Goal: Download file/media

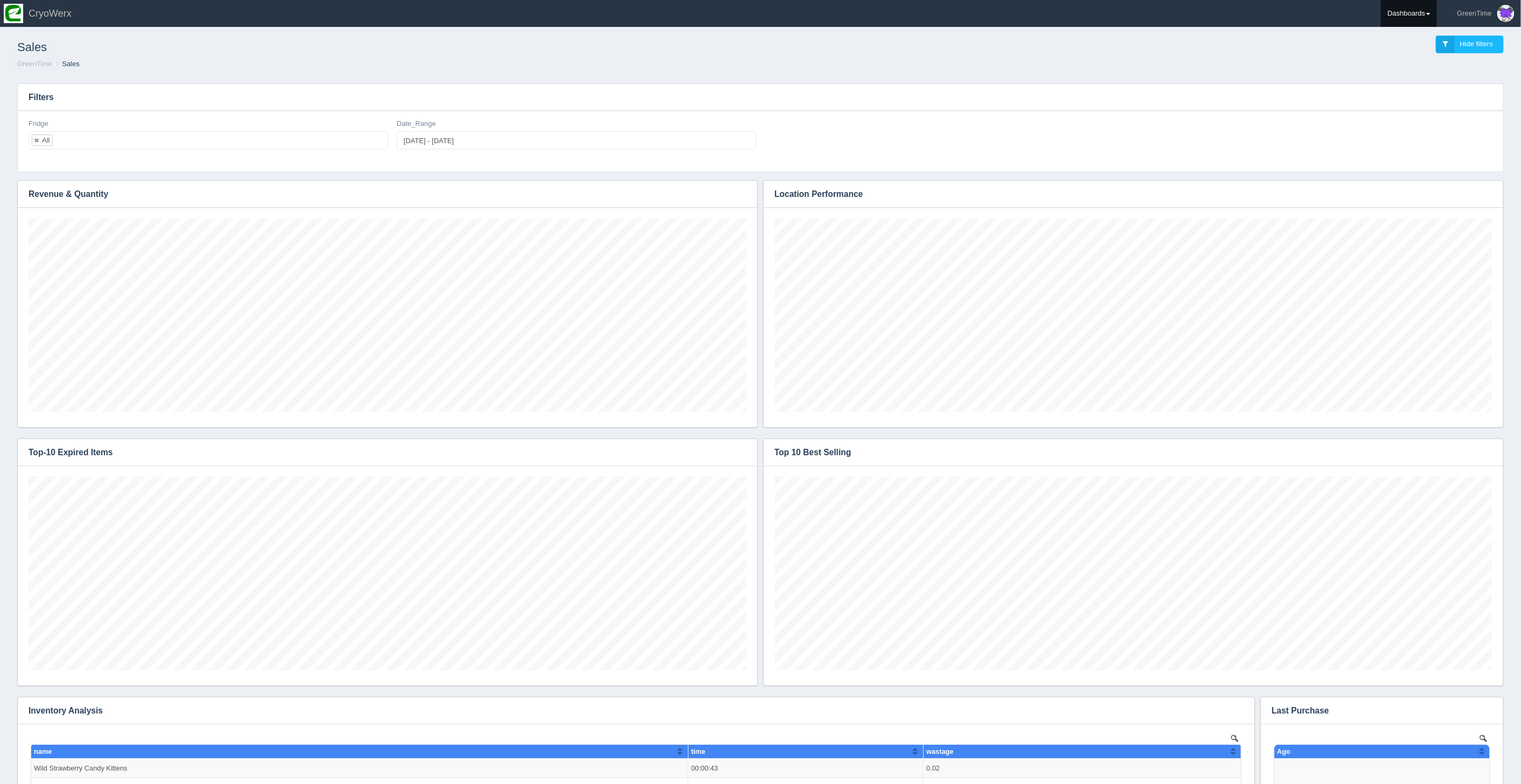
click at [1426, 8] on link "Dashboards" at bounding box center [1409, 13] width 56 height 27
click at [1401, 80] on link "GreenTime" at bounding box center [1453, 78] width 145 height 21
click at [1411, 99] on link "Inventory" at bounding box center [1453, 103] width 145 height 21
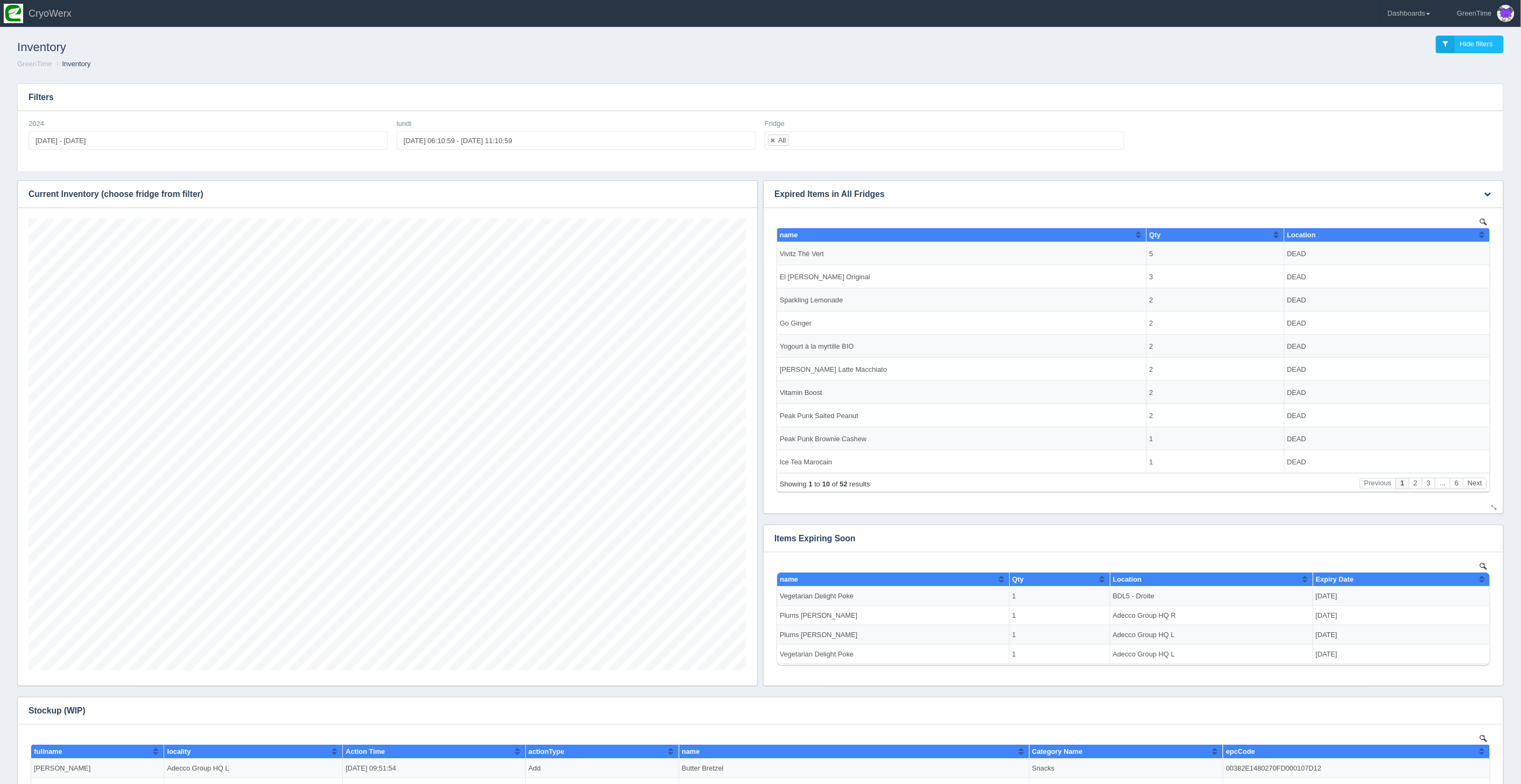
scroll to position [452, 718]
click at [746, 191] on button "button" at bounding box center [741, 194] width 14 height 16
click at [713, 206] on link "Download CSV" at bounding box center [706, 210] width 86 height 16
click at [735, 195] on button "button" at bounding box center [741, 194] width 14 height 16
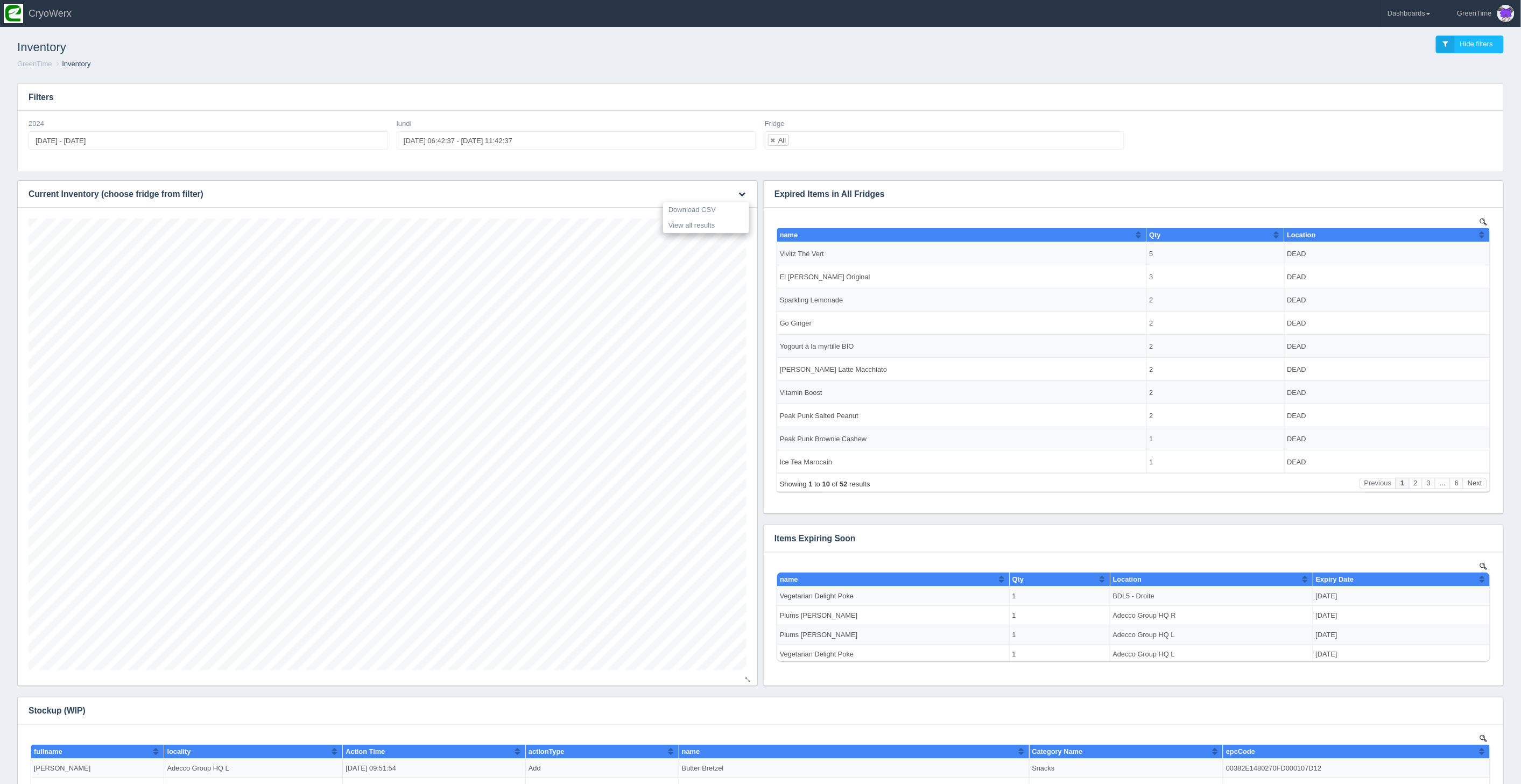
click at [692, 207] on link "Download CSV" at bounding box center [706, 210] width 86 height 16
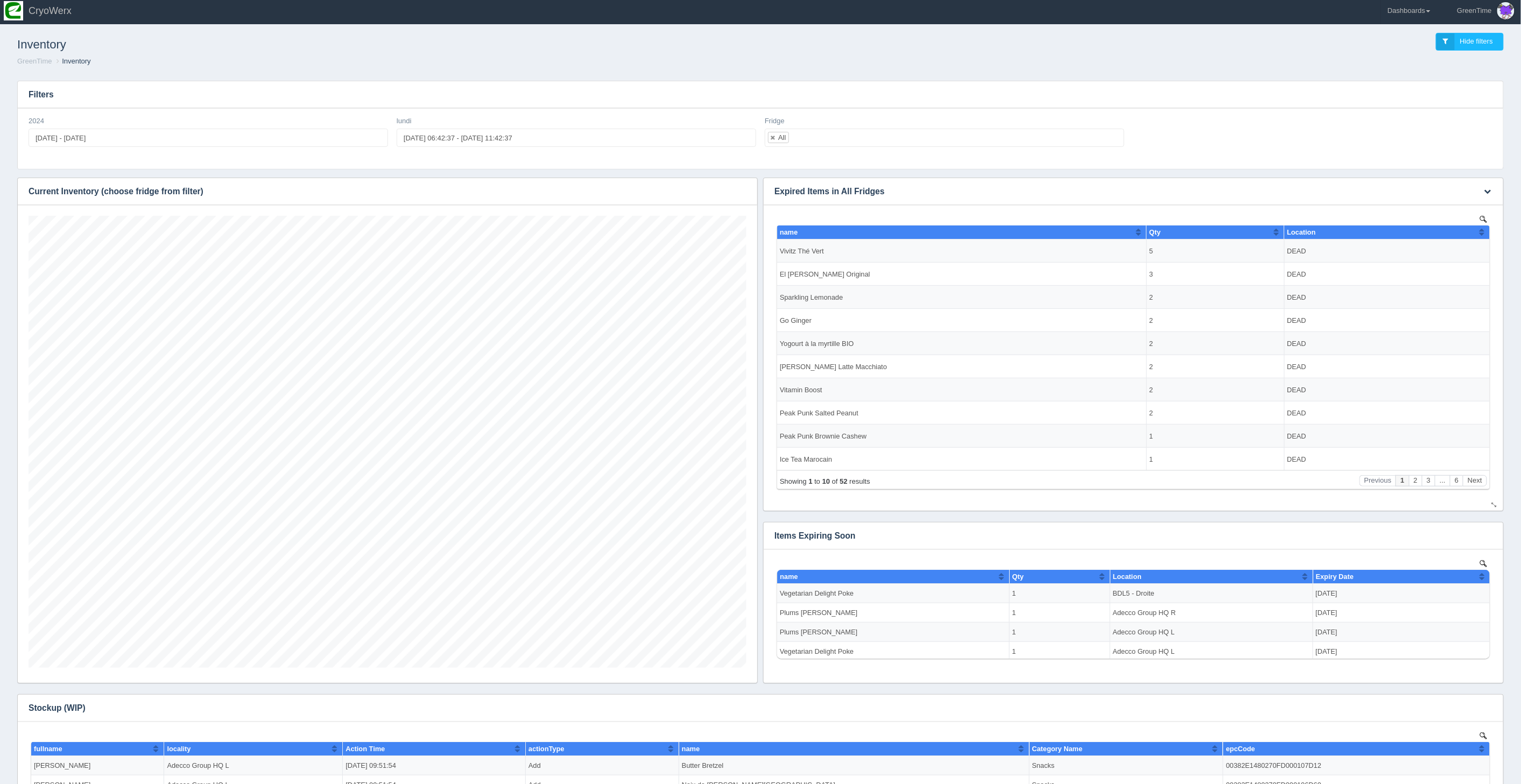
scroll to position [6, 0]
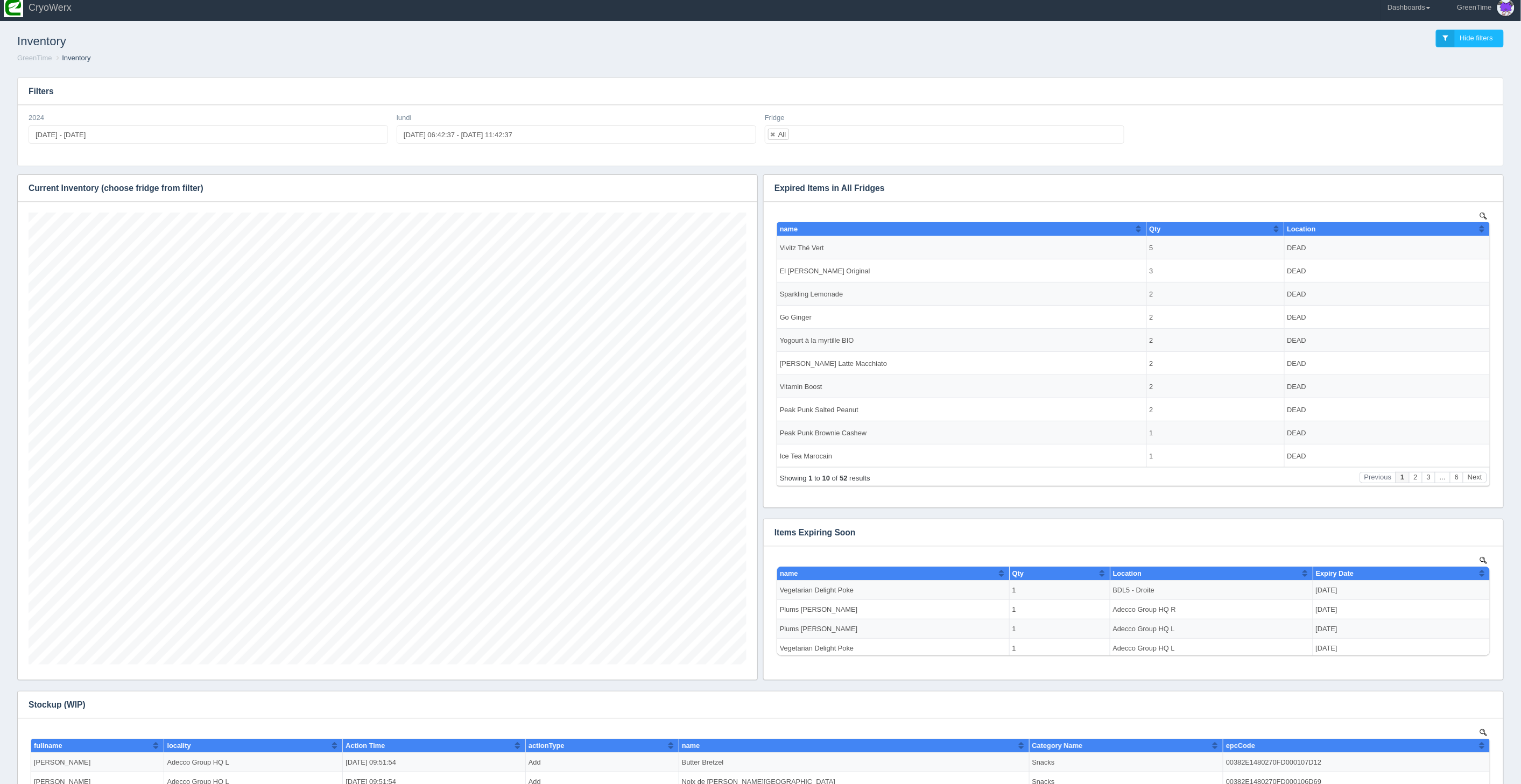
click at [328, 60] on ol "GreenTime Inventory" at bounding box center [760, 58] width 1503 height 10
click at [1403, 15] on link "Dashboards" at bounding box center [1409, 7] width 56 height 27
click at [1404, 74] on link "GreenTime" at bounding box center [1453, 73] width 145 height 21
click at [1410, 149] on link "Sales" at bounding box center [1453, 155] width 145 height 21
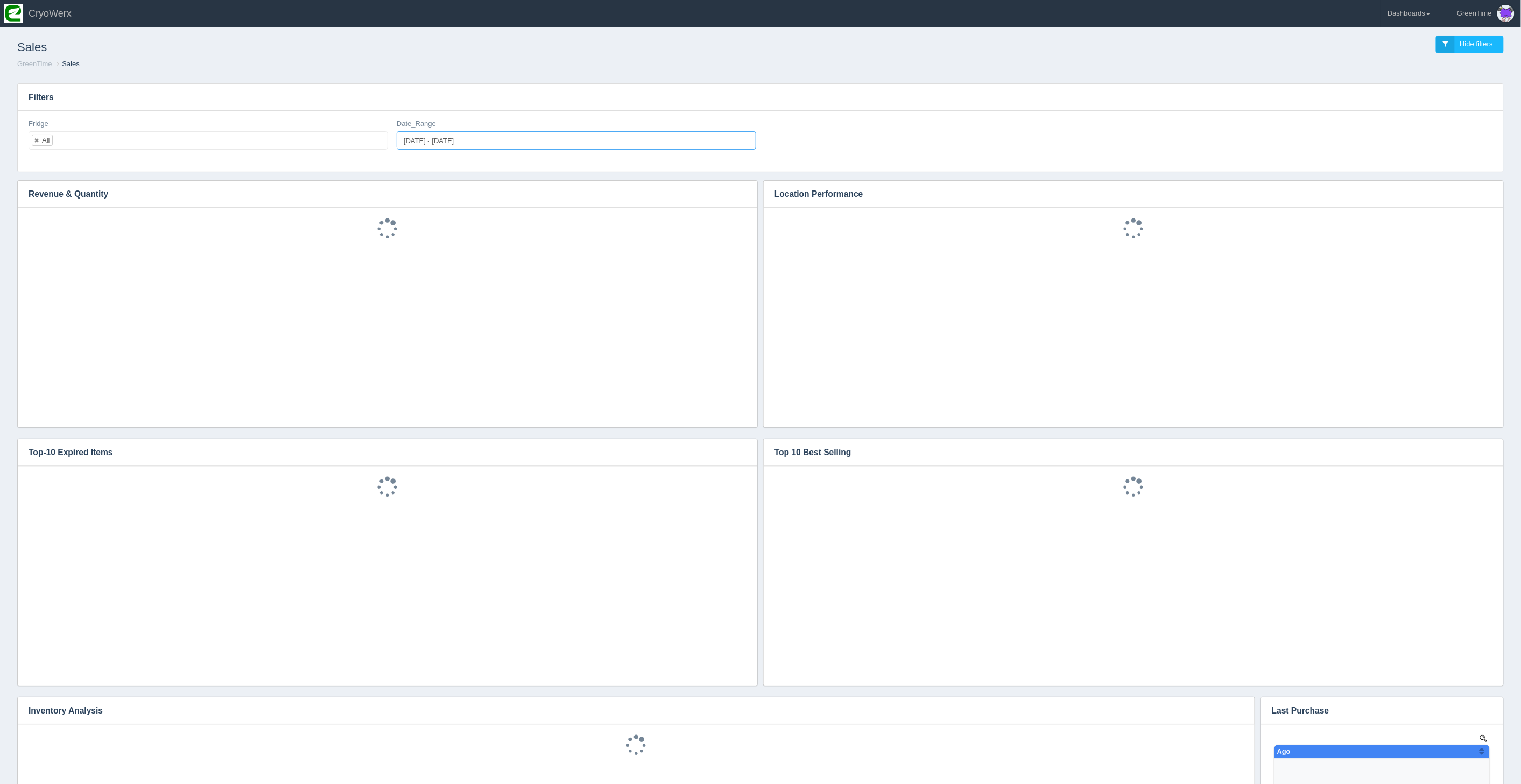
type input "[DATE]"
click at [453, 142] on input "[DATE] - [DATE]" at bounding box center [576, 140] width 359 height 18
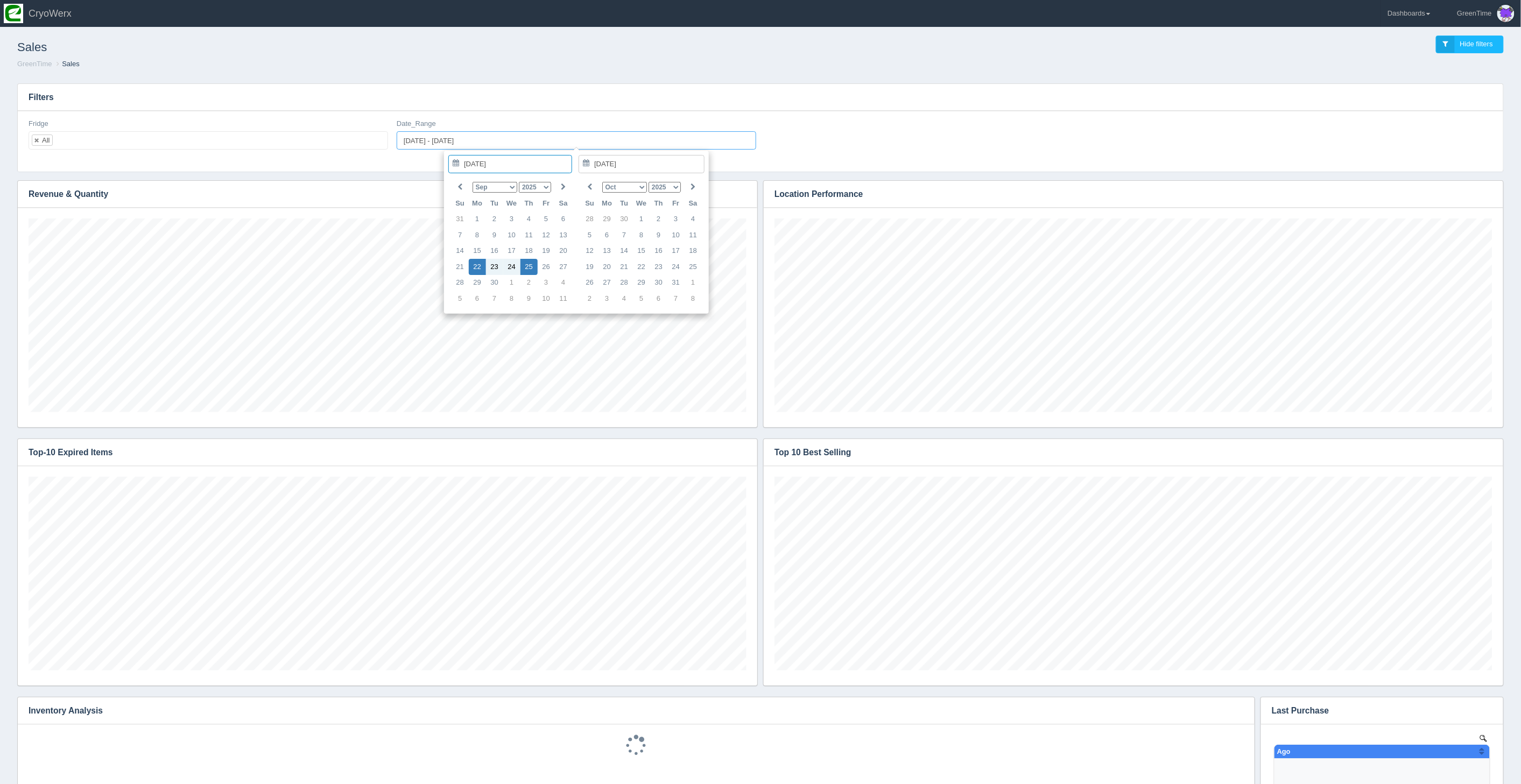
type input "2025-09-22"
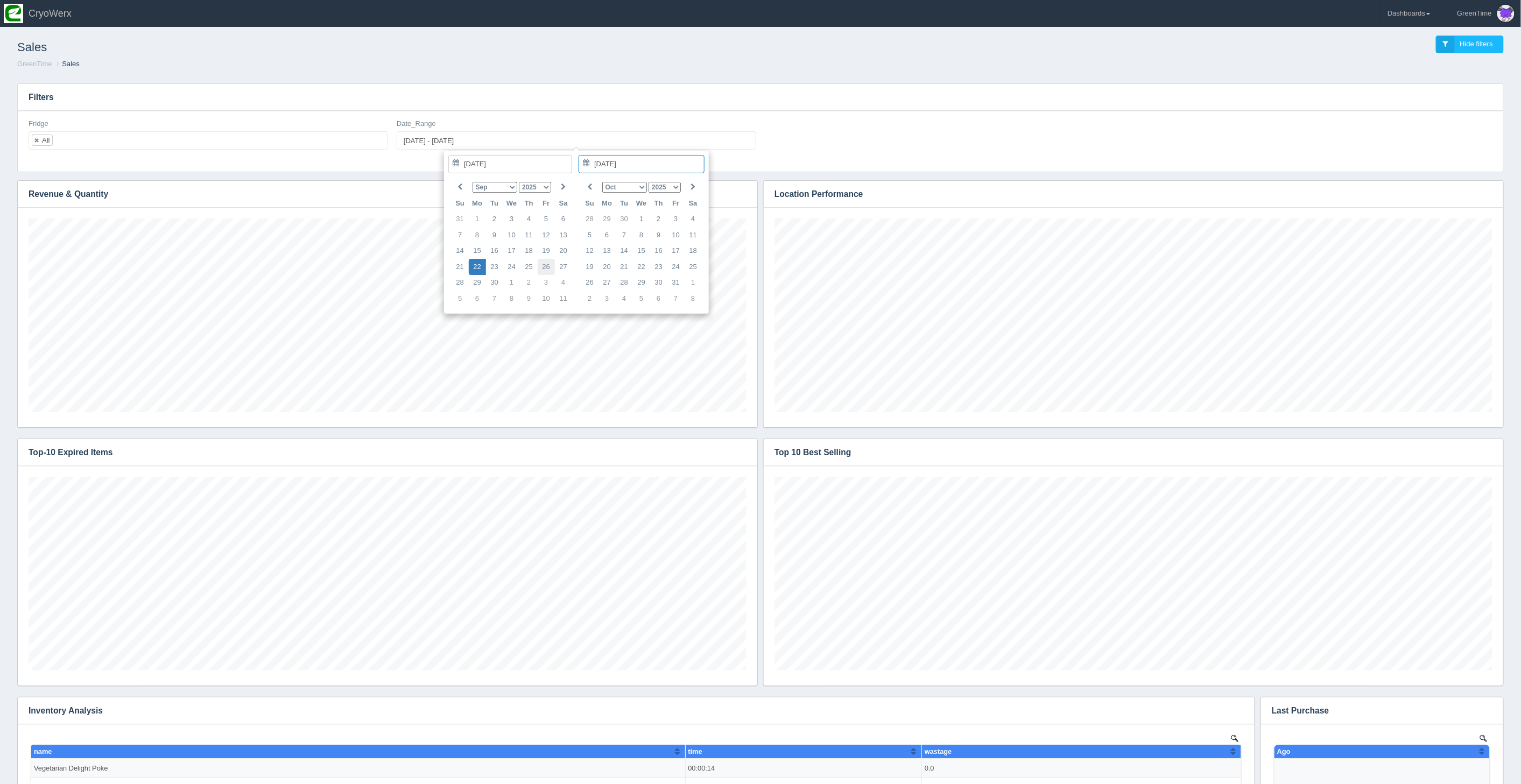
type input "2025-09-26"
type input "2025-09-22 - 2025-09-26"
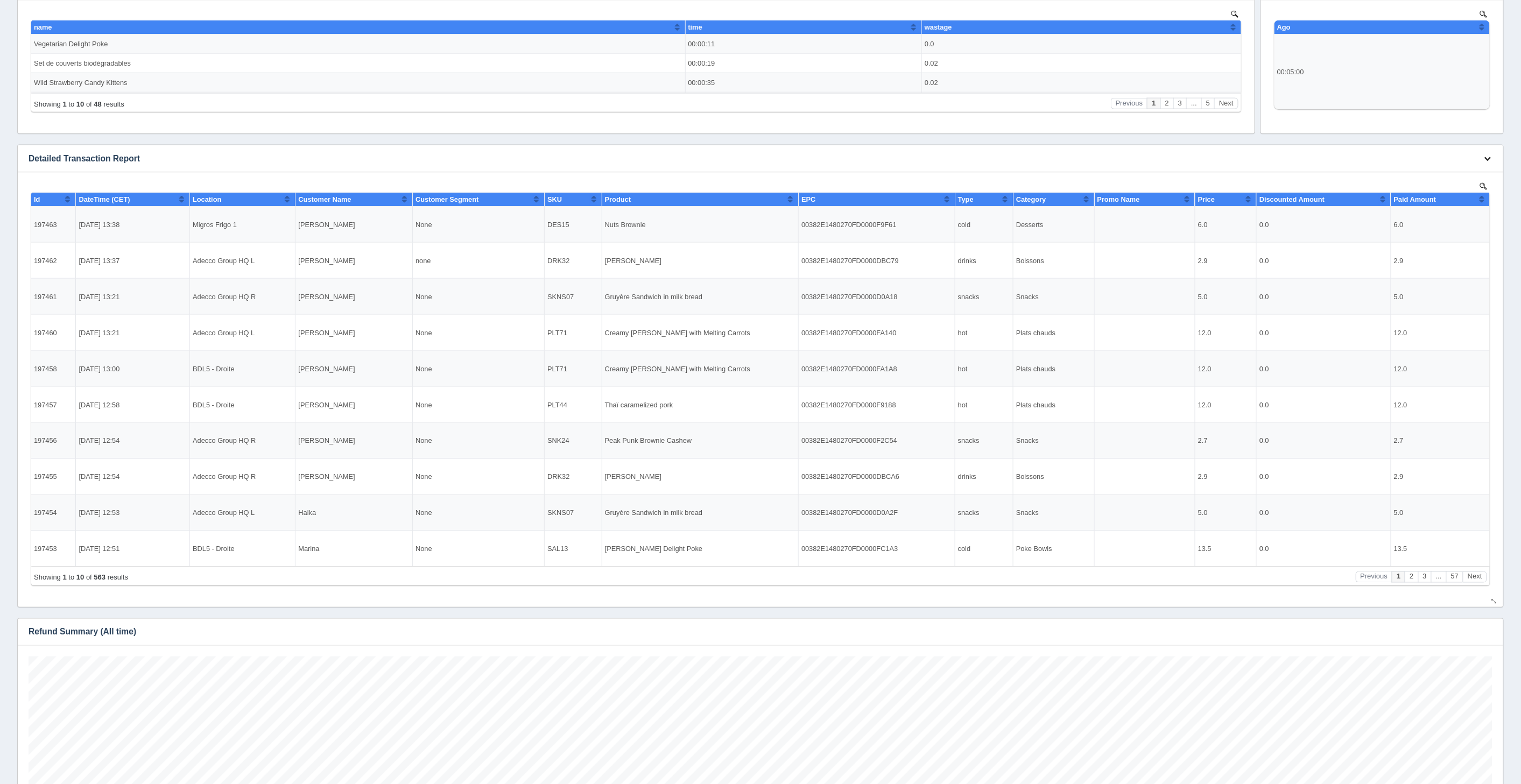
click at [1488, 158] on icon "button" at bounding box center [1488, 158] width 7 height 7
click at [1424, 172] on link "Download CSV" at bounding box center [1451, 174] width 86 height 16
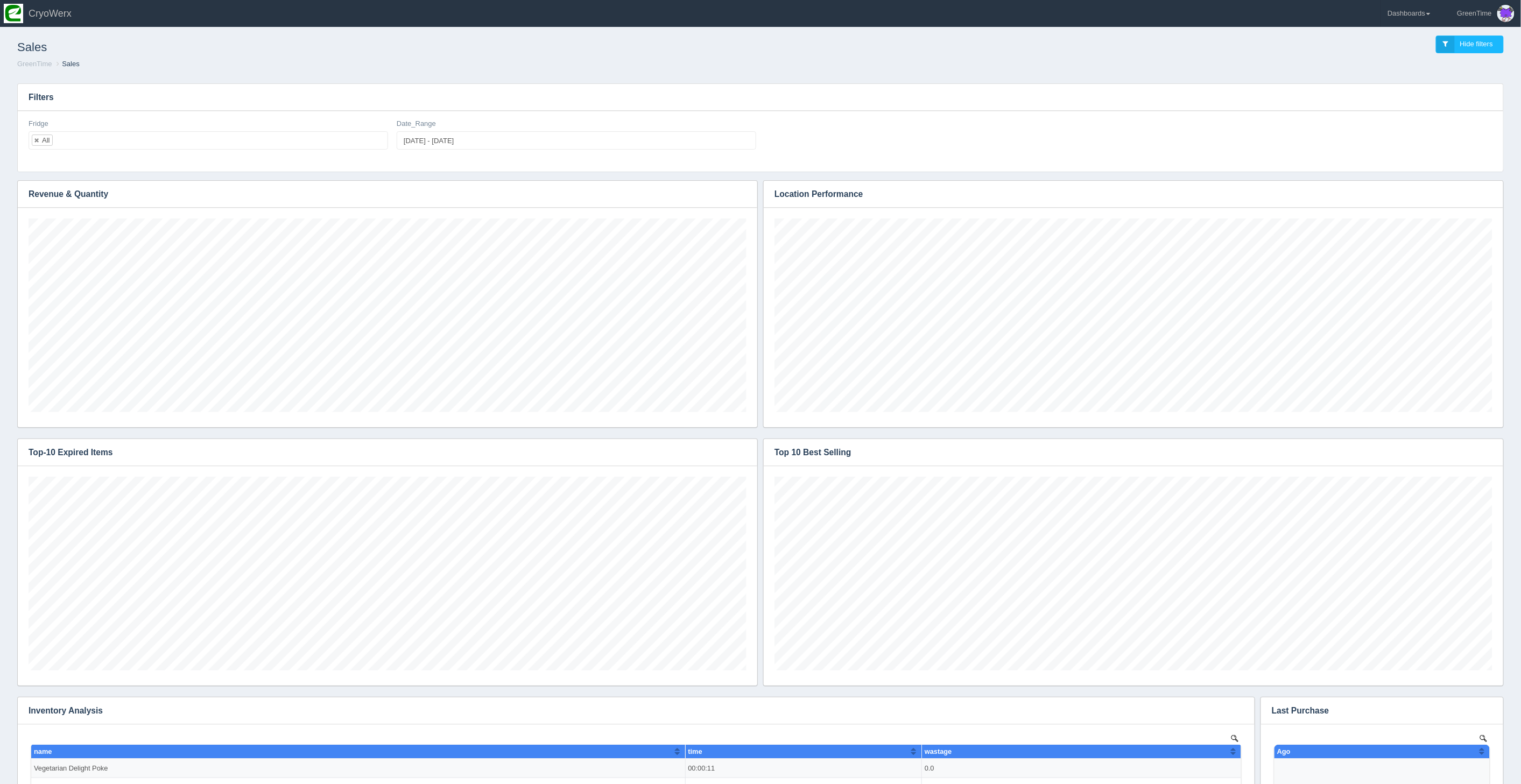
click at [602, 50] on h1 "Sales" at bounding box center [388, 47] width 743 height 24
